Goal: Task Accomplishment & Management: Use online tool/utility

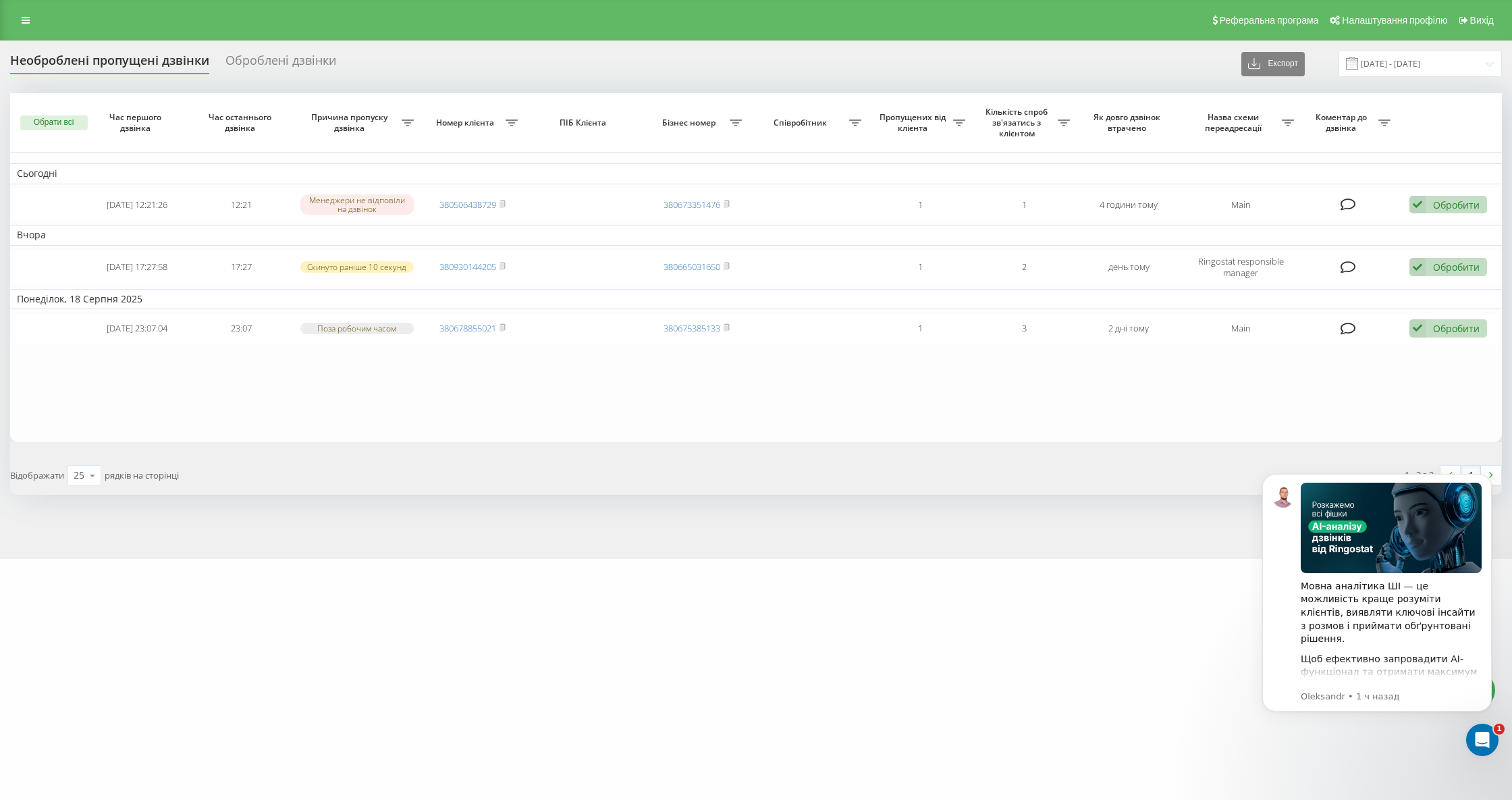
click at [141, 60] on div "Необроблені пропущені дзвінки" at bounding box center [110, 63] width 199 height 21
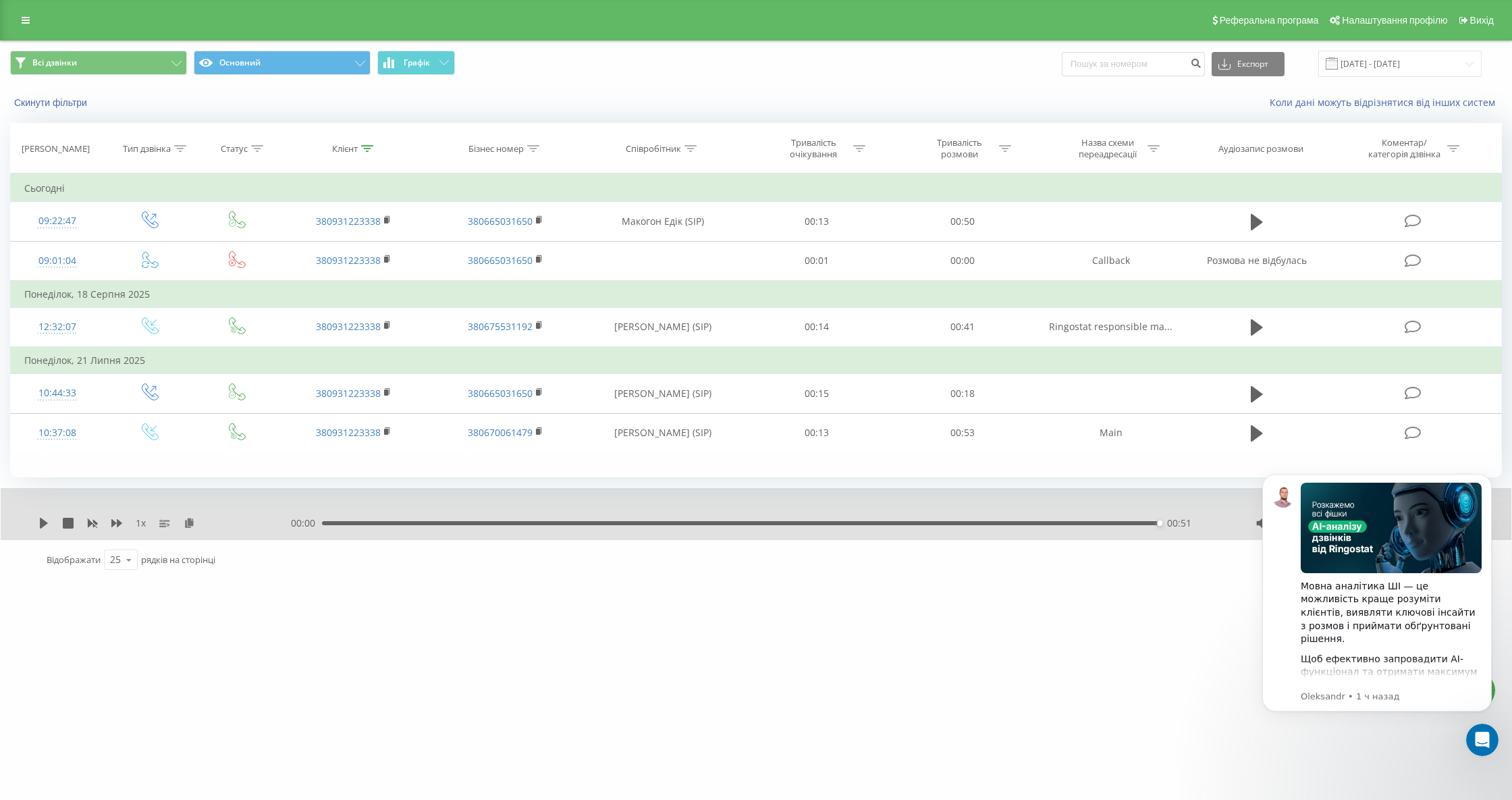
click at [365, 154] on div at bounding box center [367, 149] width 12 height 12
drag, startPoint x: 362, startPoint y: 243, endPoint x: 285, endPoint y: 247, distance: 77.1
click at [285, 247] on div "Фільтрувати за умовою Містить 0931223338 Скасувати OK" at bounding box center [354, 234] width 147 height 122
paste input "97134945"
type input "0997134945"
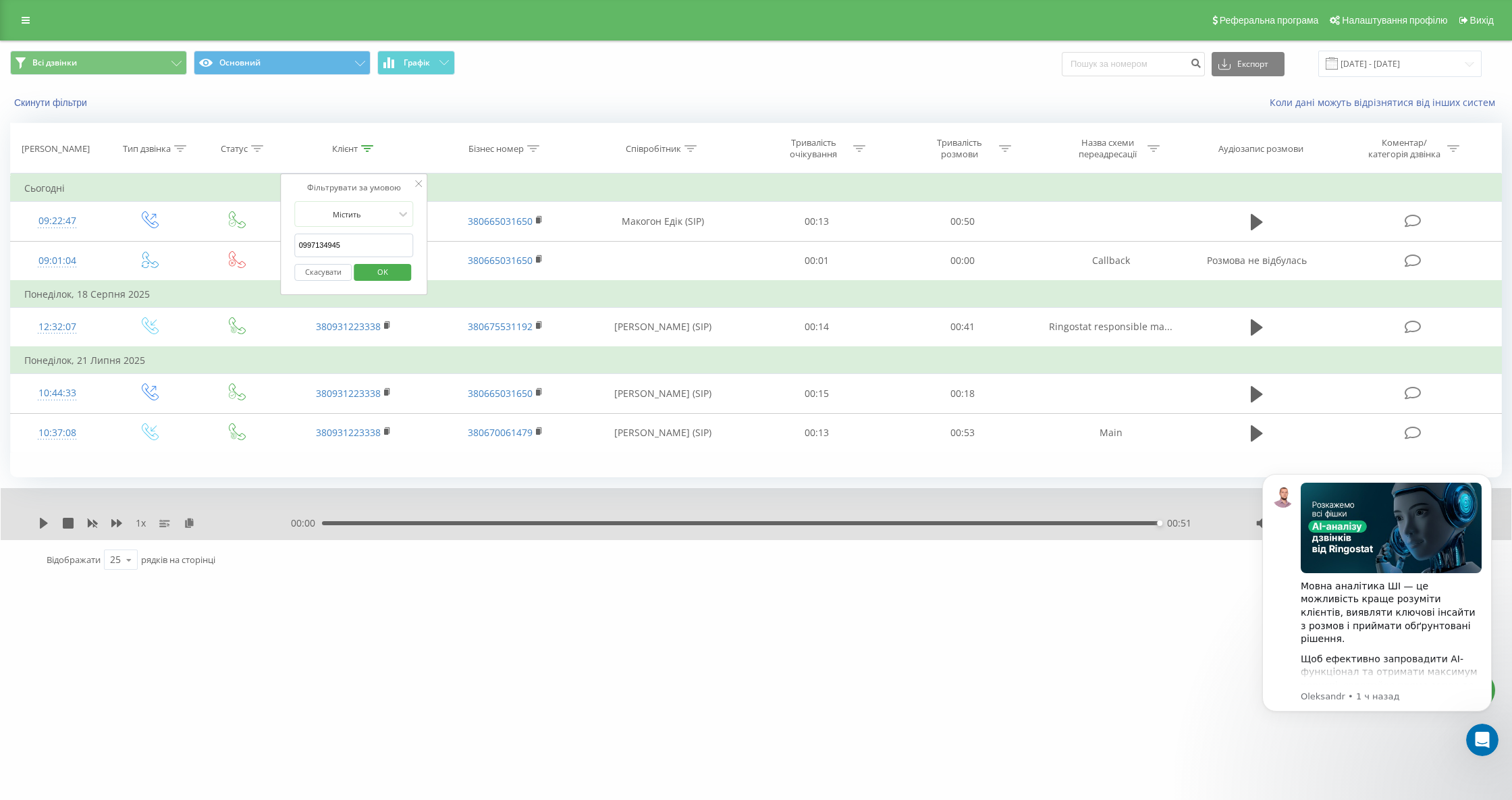
click at [388, 273] on span "OK" at bounding box center [382, 272] width 38 height 21
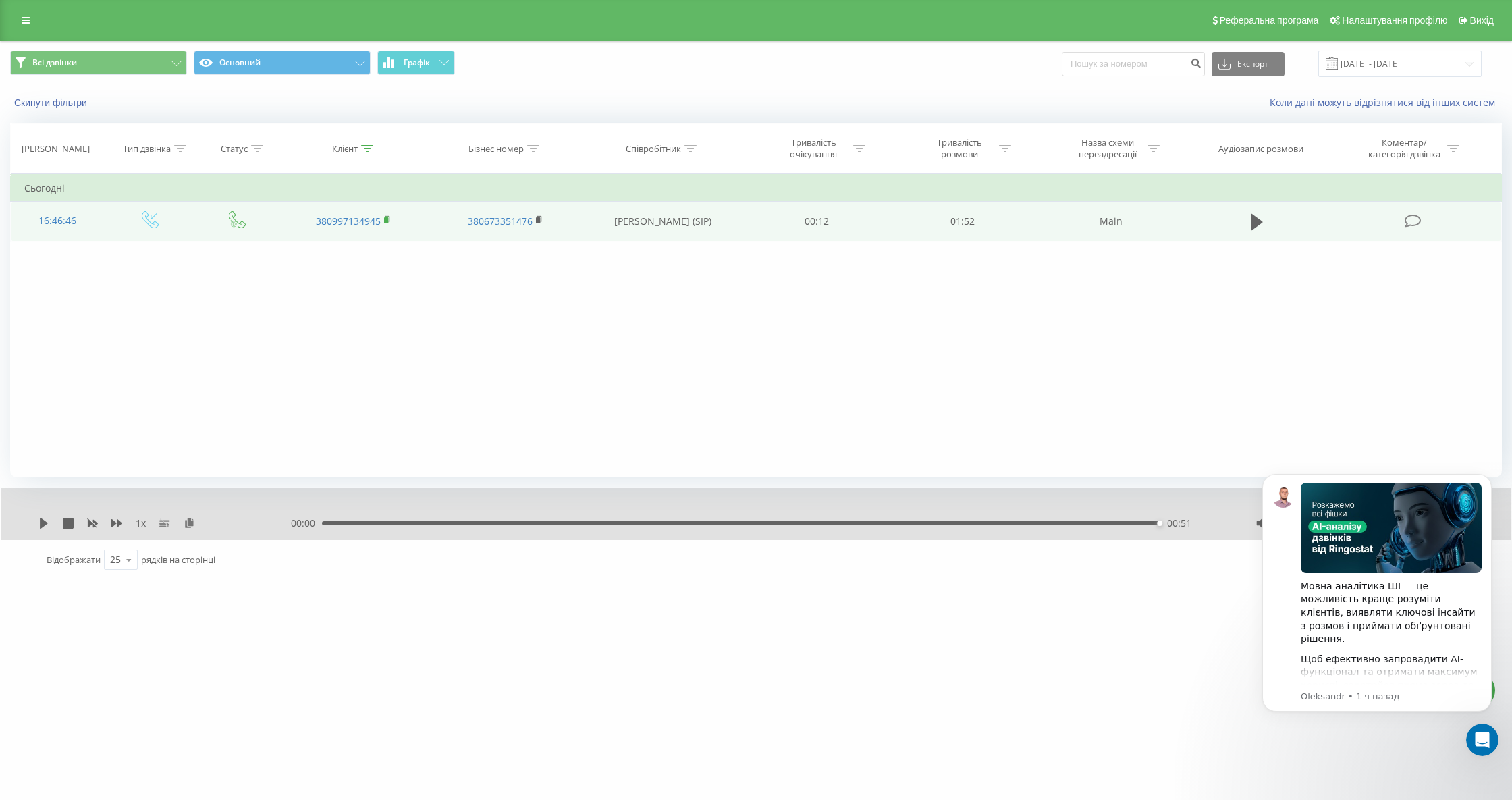
click at [383, 220] on td "380997134945" at bounding box center [353, 221] width 151 height 39
click at [386, 220] on rect at bounding box center [385, 220] width 4 height 6
